Goal: Navigation & Orientation: Find specific page/section

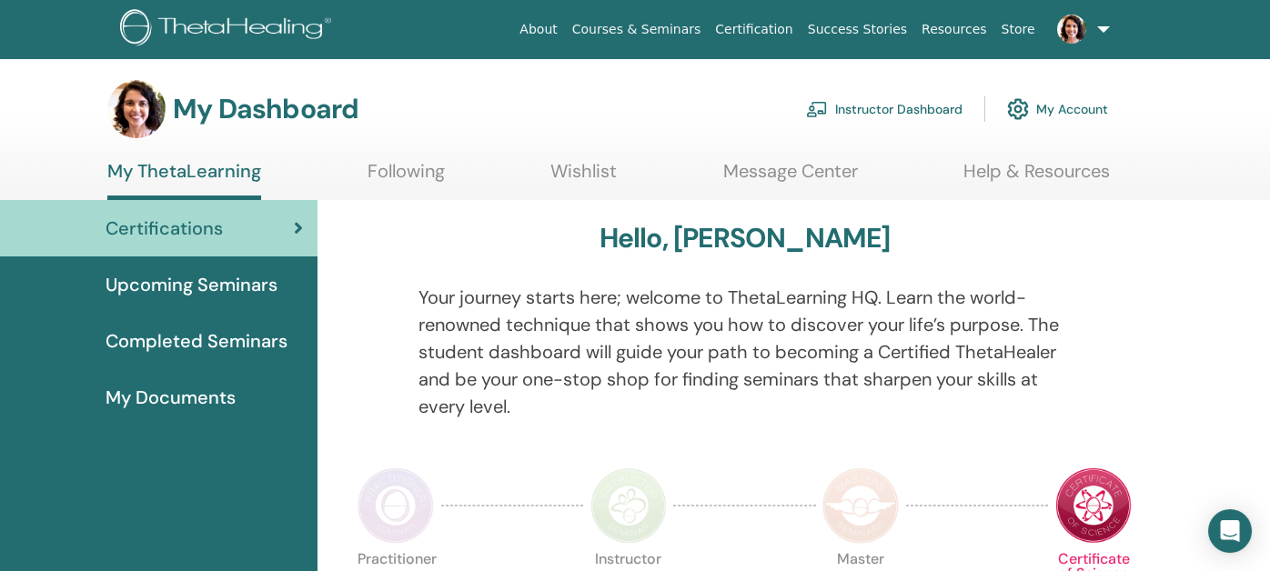
click at [256, 17] on img at bounding box center [228, 29] width 217 height 41
click at [852, 113] on link "Instructor Dashboard" at bounding box center [884, 109] width 156 height 40
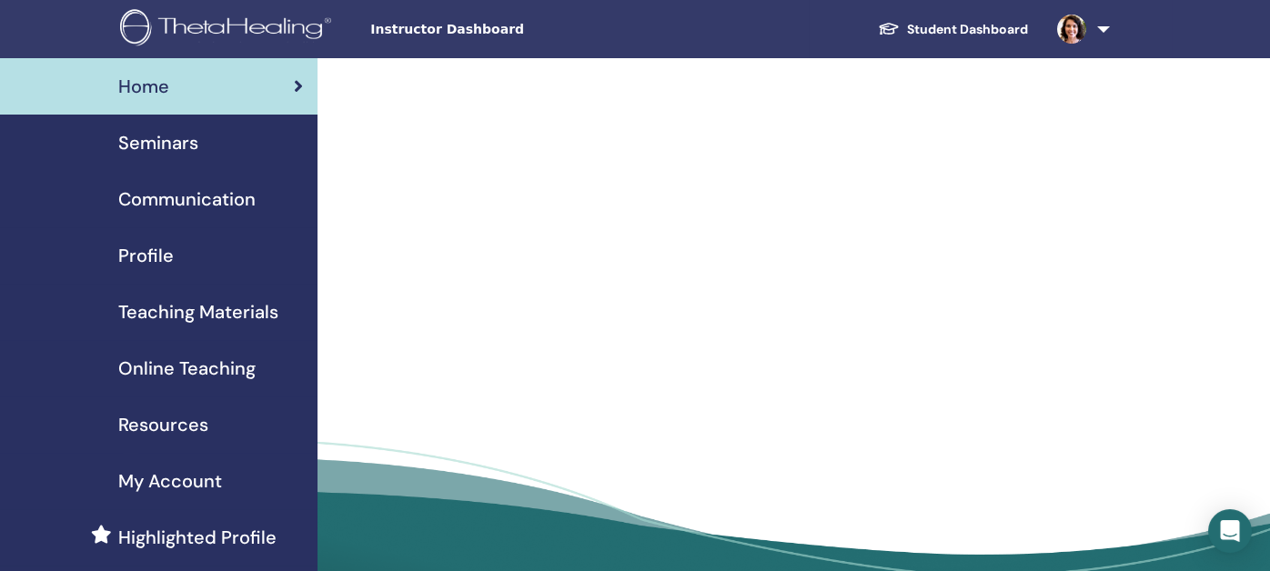
click at [156, 143] on span "Seminars" at bounding box center [158, 142] width 80 height 27
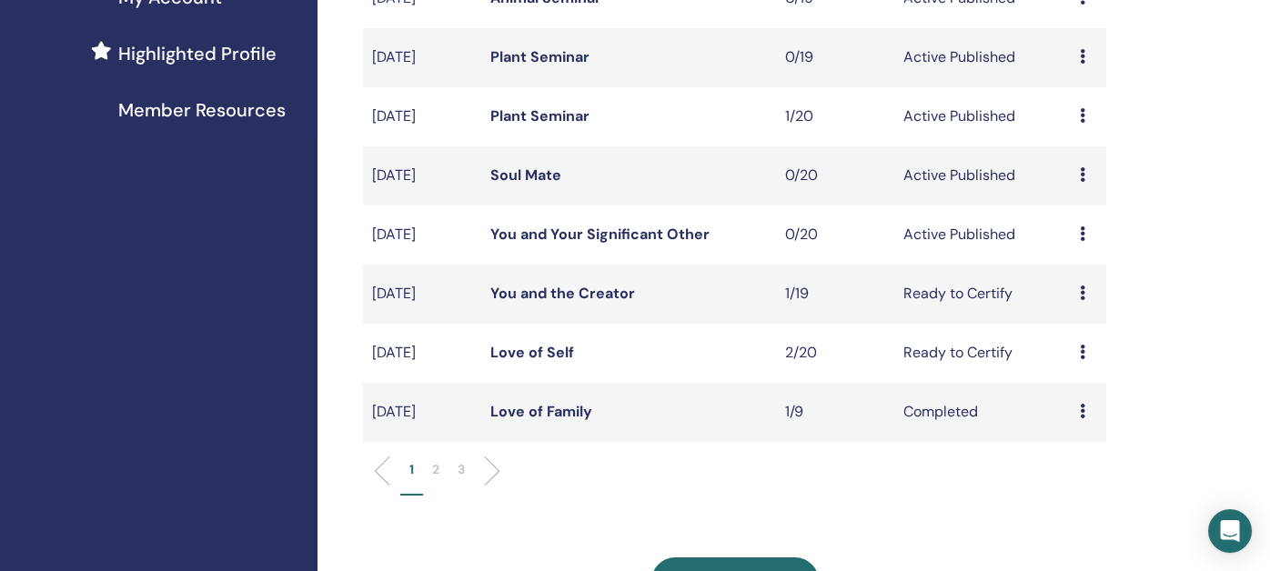
scroll to position [454, 0]
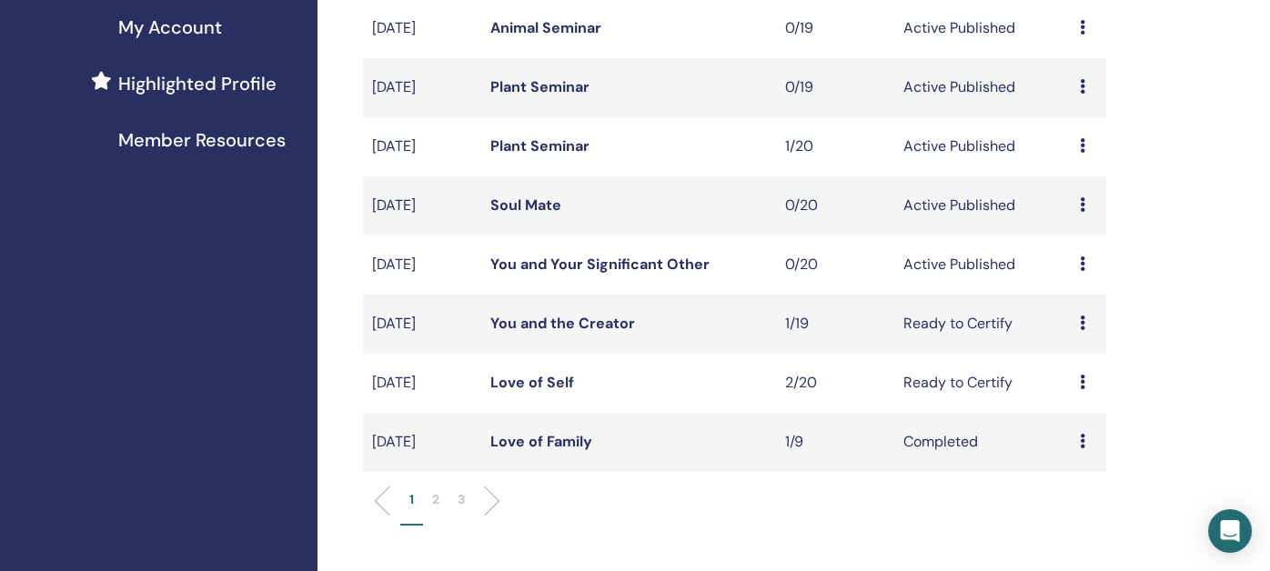
click at [557, 262] on link "You and Your Significant Other" at bounding box center [599, 264] width 219 height 19
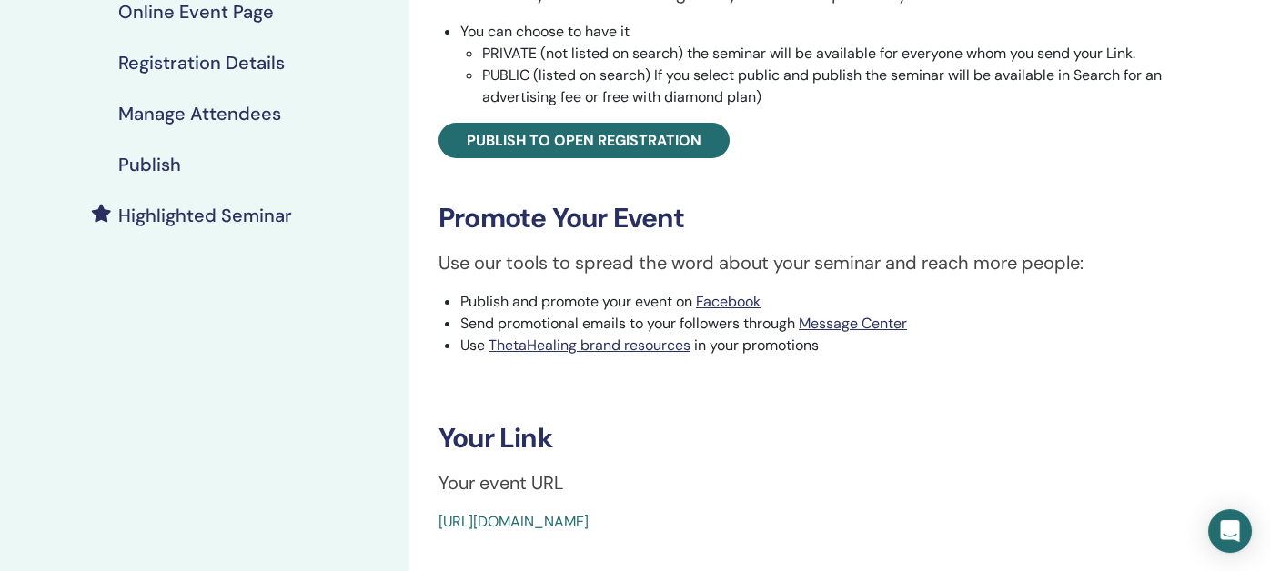
scroll to position [454, 0]
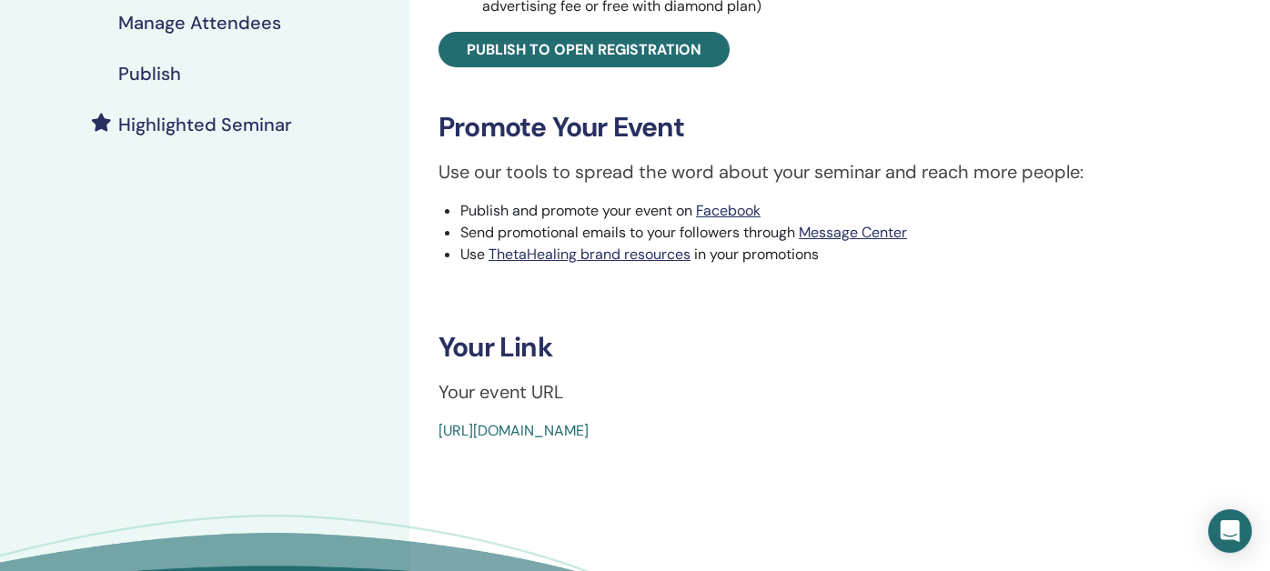
drag, startPoint x: 851, startPoint y: 426, endPoint x: 428, endPoint y: 429, distance: 423.0
click at [428, 429] on div "You and Your Significant Other Event Type Online Event Status Active Published …" at bounding box center [832, 45] width 825 height 794
copy link "https://www.thetahealing.com/seminar-377187-details.html"
